Goal: Transaction & Acquisition: Purchase product/service

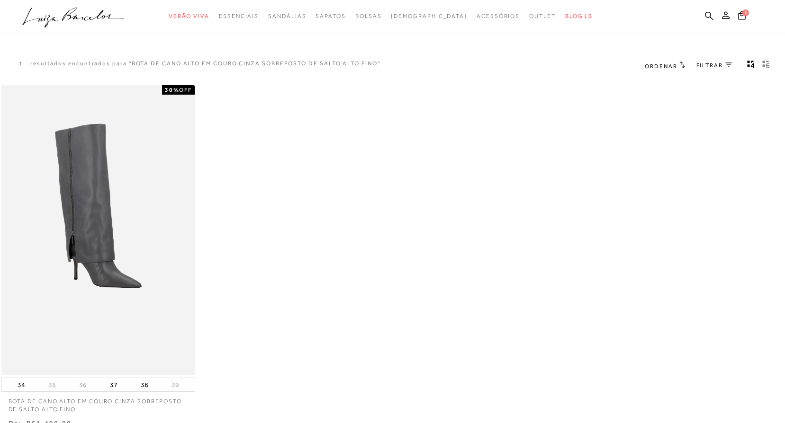
click at [146, 383] on button "38" at bounding box center [144, 384] width 13 height 13
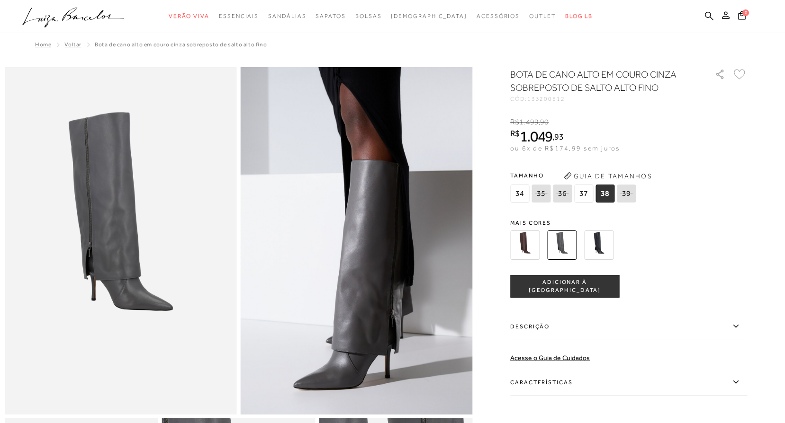
click at [608, 191] on span "38" at bounding box center [604, 194] width 19 height 18
click at [588, 287] on span "ADICIONAR À SACOLA" at bounding box center [565, 287] width 108 height 17
click at [599, 240] on img at bounding box center [598, 245] width 29 height 29
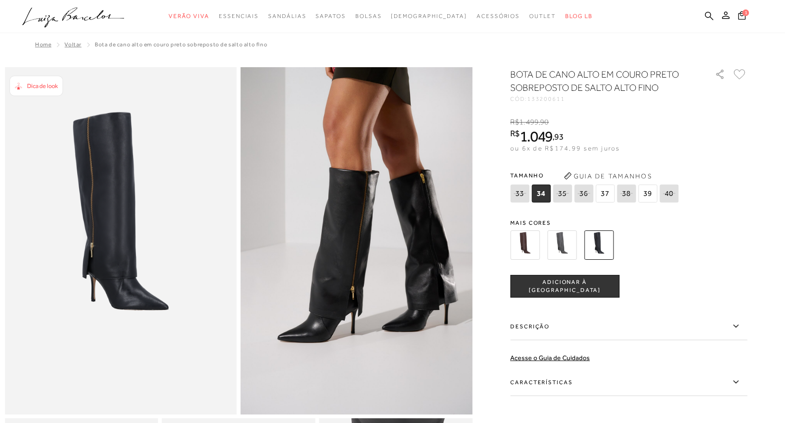
click at [528, 248] on img at bounding box center [524, 245] width 29 height 29
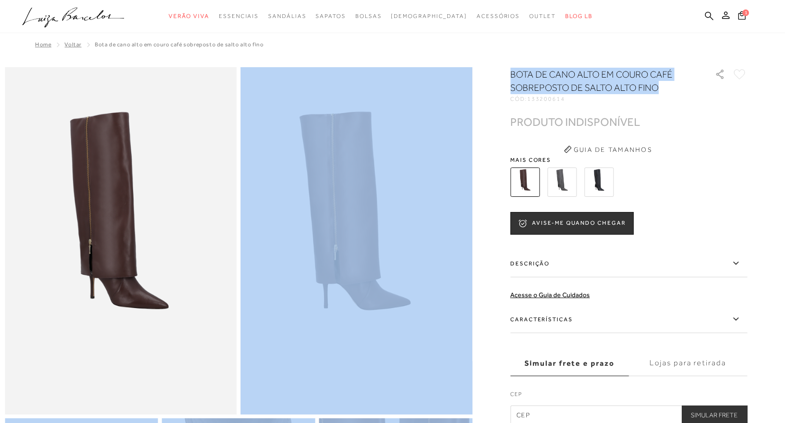
drag, startPoint x: 663, startPoint y: 89, endPoint x: 491, endPoint y: 82, distance: 171.6
click at [491, 82] on div at bounding box center [392, 358] width 775 height 582
copy div "BOTA DE CANO ALTO EM COURO CAFÉ SOBREPOSTO DE SALTO ALTO FINO"
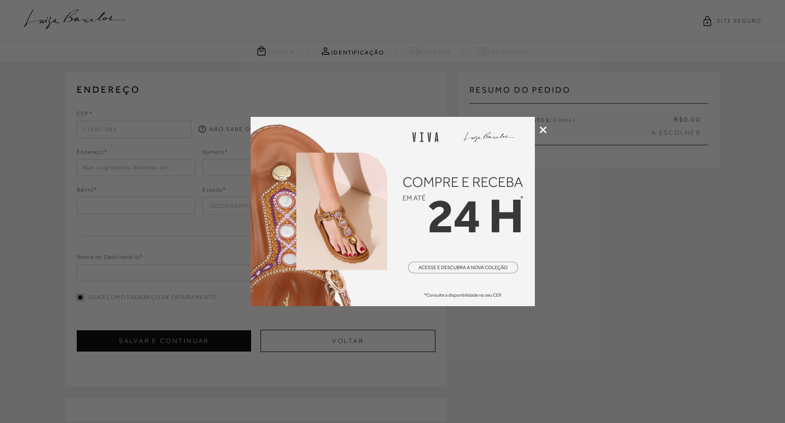
select select "DF"
